Goal: Task Accomplishment & Management: Use online tool/utility

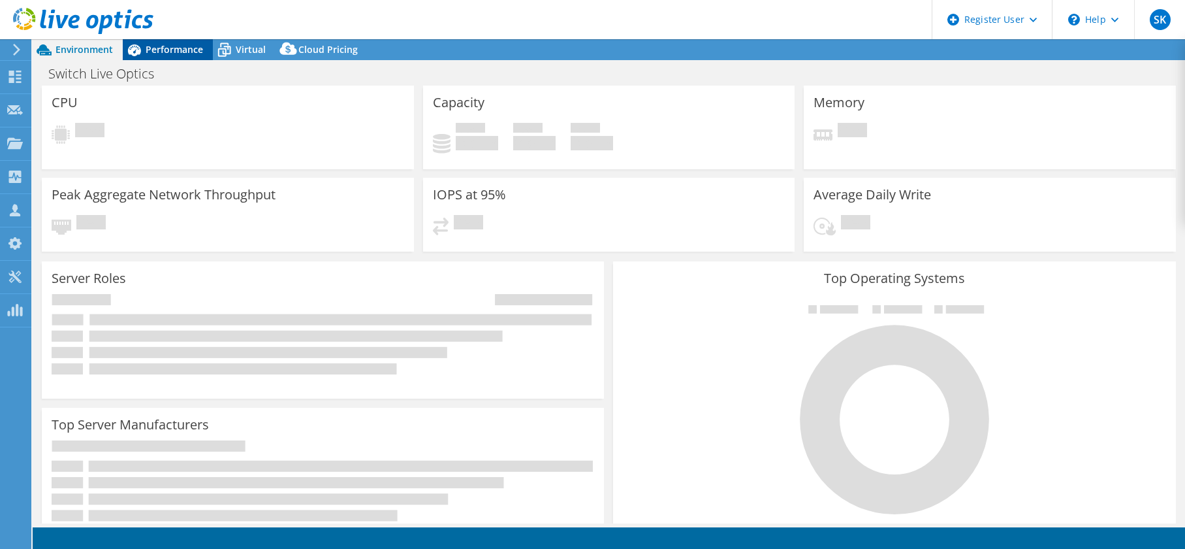
select select "USD"
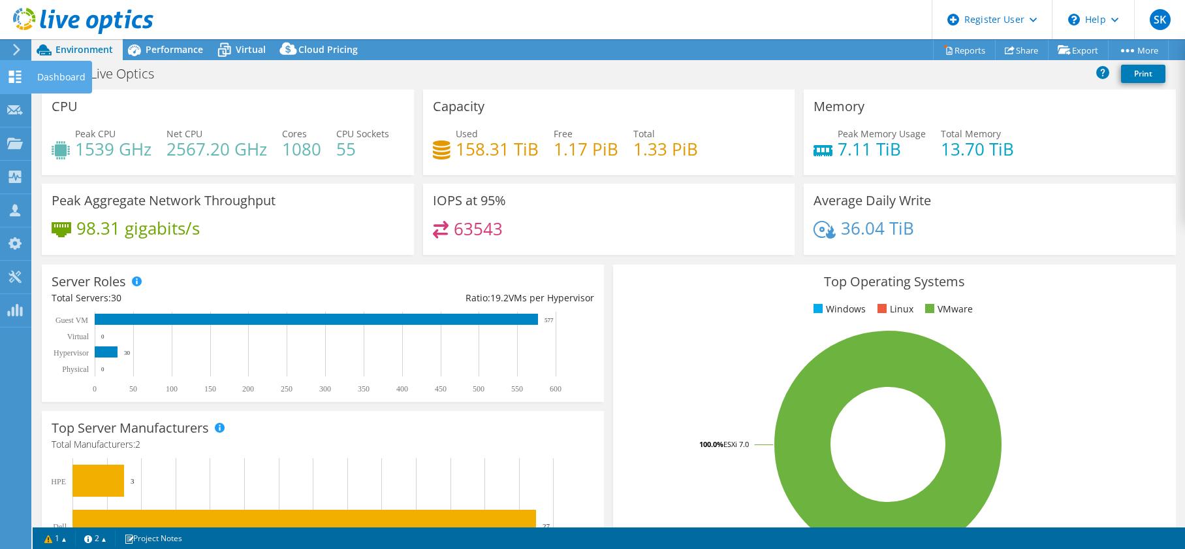
click at [12, 75] on use at bounding box center [15, 77] width 12 height 12
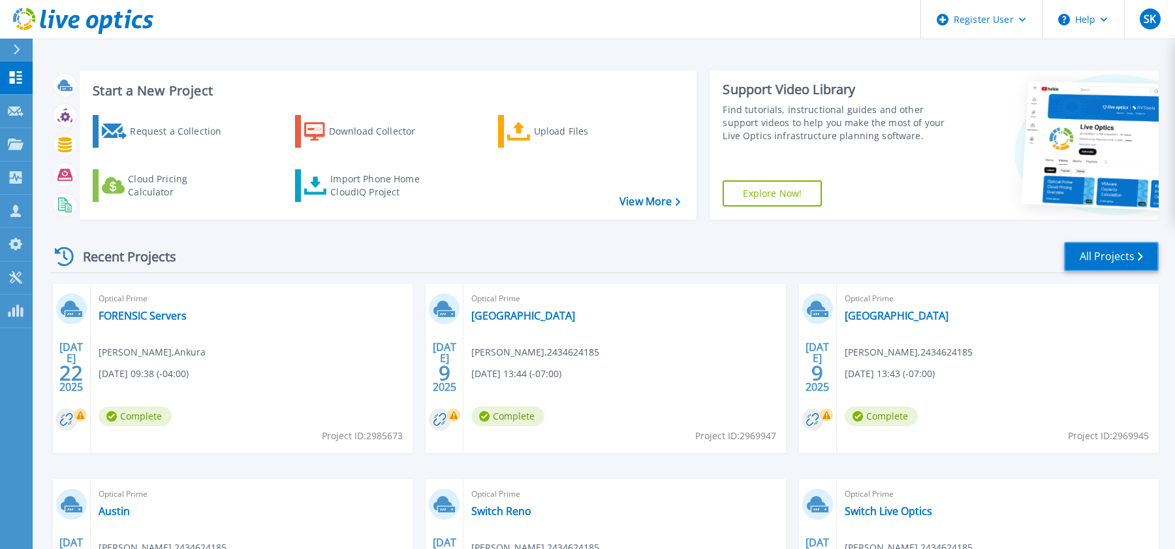
click at [1127, 259] on link "All Projects" at bounding box center [1111, 256] width 95 height 29
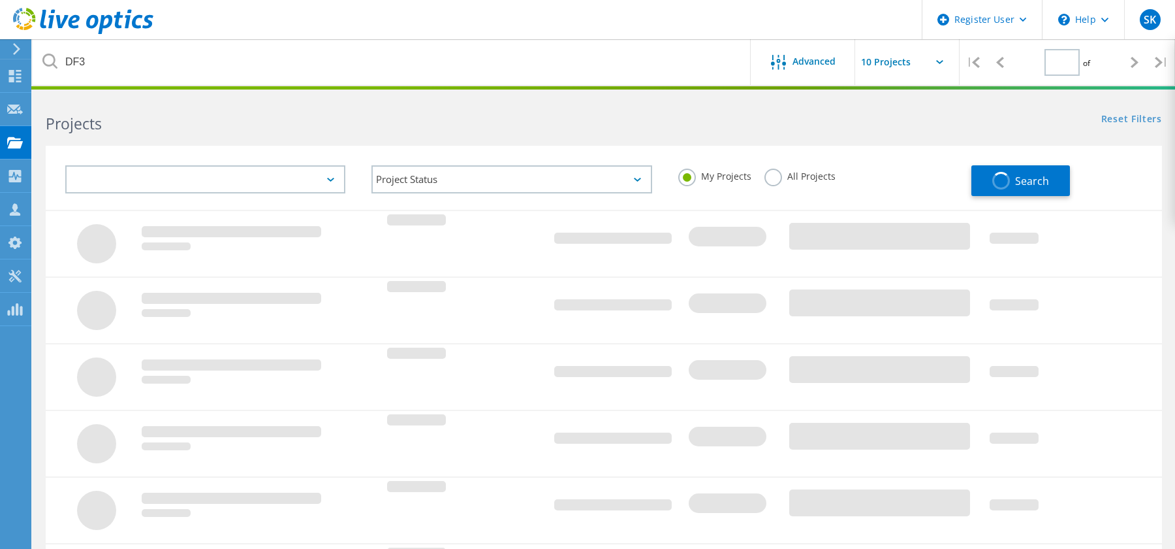
type input "1"
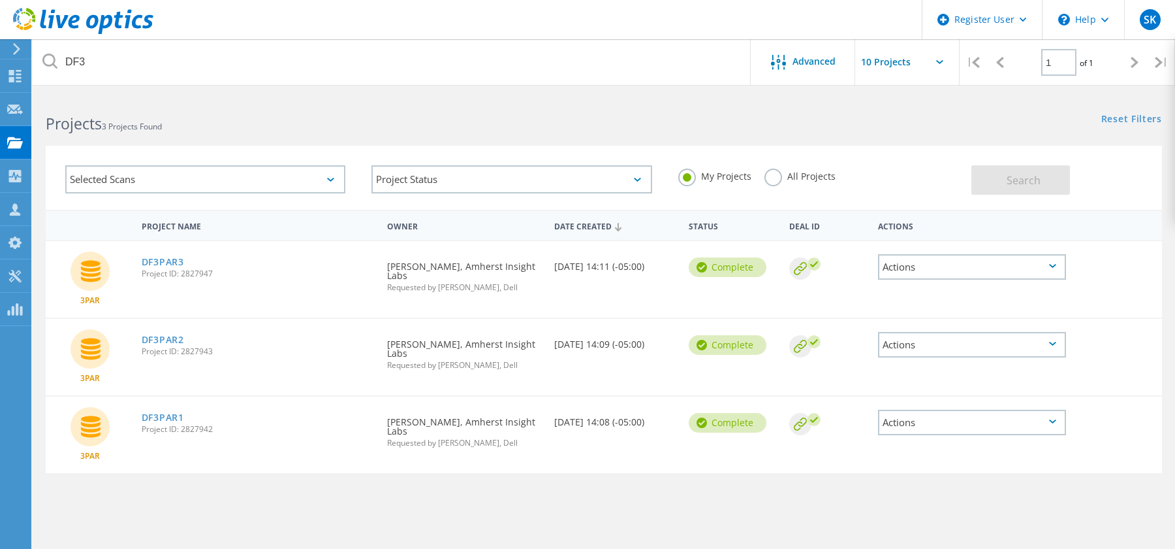
click at [333, 177] on div "Selected Scans" at bounding box center [205, 179] width 280 height 28
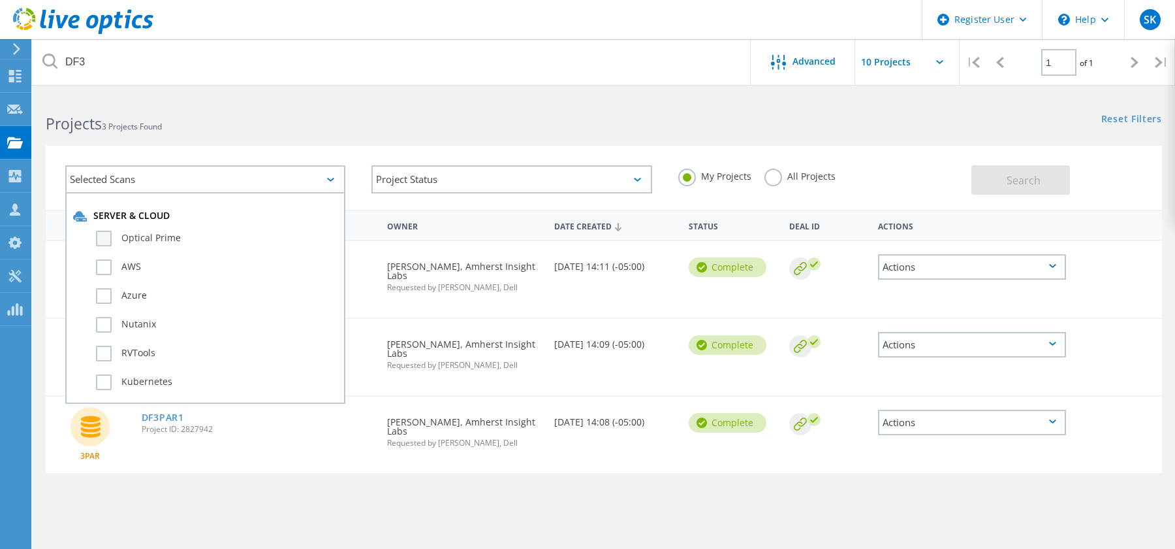
click at [104, 243] on label "Optical Prime" at bounding box center [217, 239] width 242 height 16
click at [0, 0] on input "Optical Prime" at bounding box center [0, 0] width 0 height 0
click at [1055, 187] on button "Search" at bounding box center [1021, 179] width 99 height 29
